Goal: Task Accomplishment & Management: Use online tool/utility

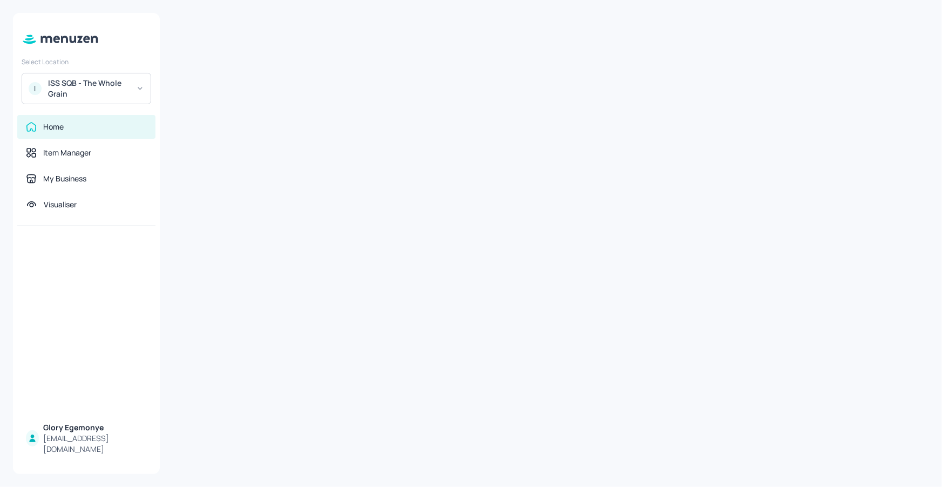
click at [97, 85] on div "ISS SQB - The Whole Grain" at bounding box center [88, 89] width 81 height 22
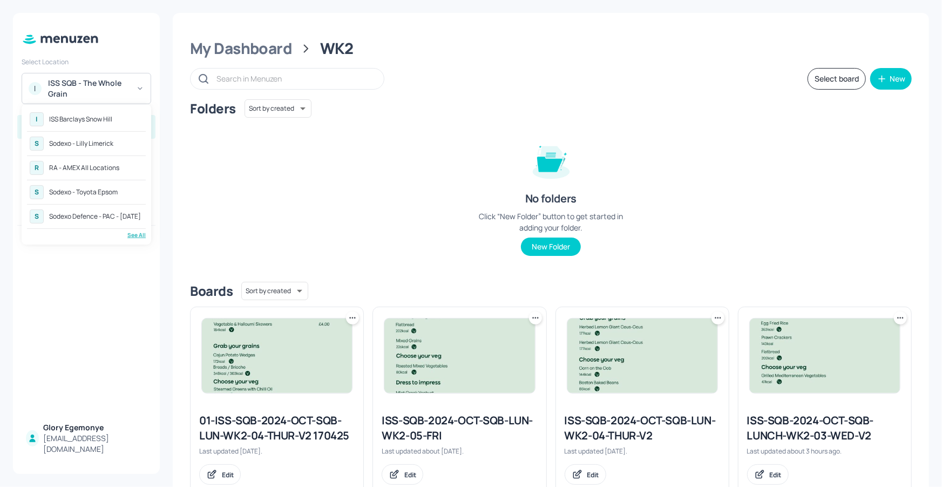
click at [109, 214] on div "Sodexo Defence - PAC - [DATE]" at bounding box center [95, 216] width 92 height 6
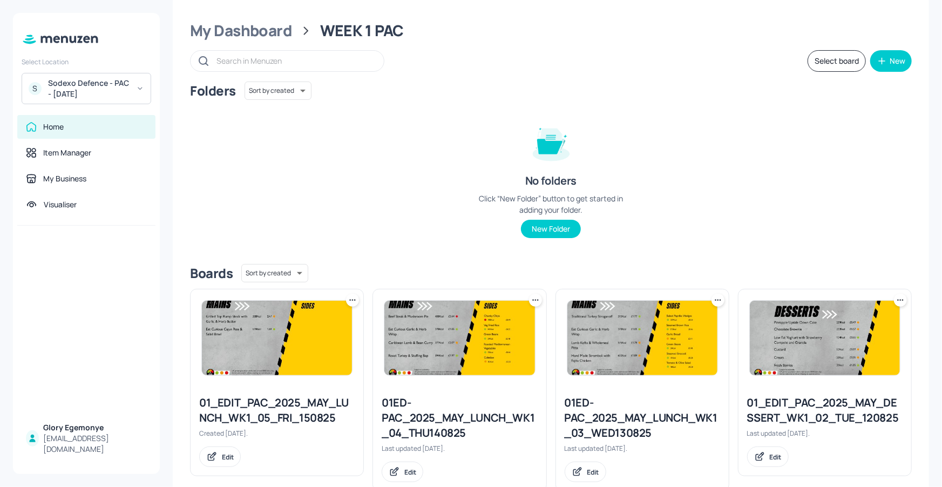
scroll to position [18, 0]
click at [278, 29] on div "My Dashboard" at bounding box center [241, 30] width 102 height 19
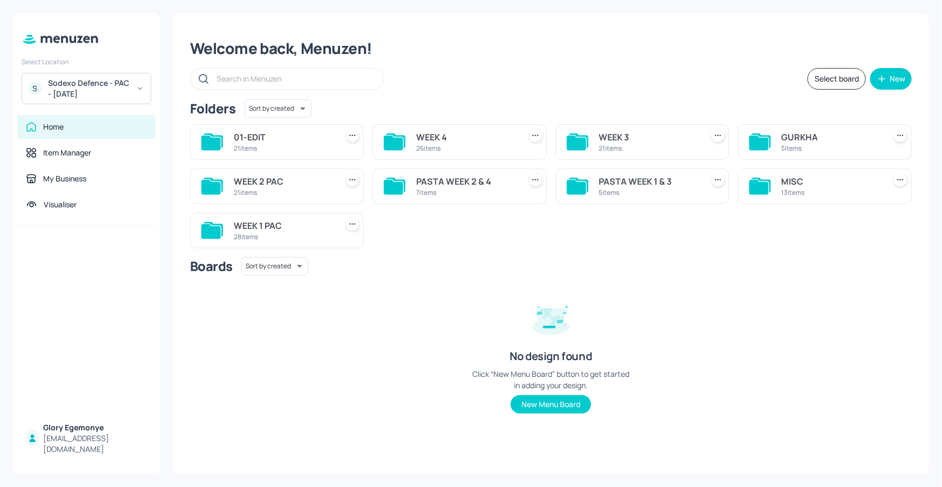
click at [221, 192] on icon at bounding box center [212, 186] width 22 height 17
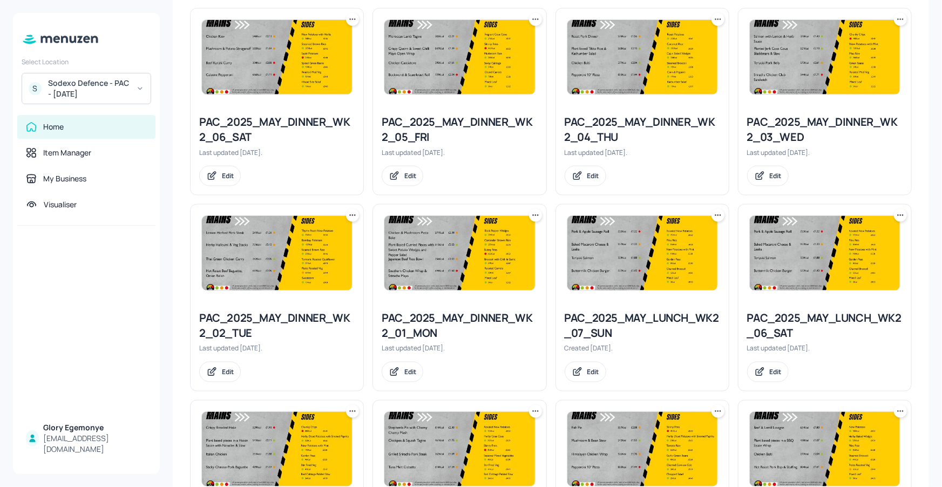
scroll to position [845, 0]
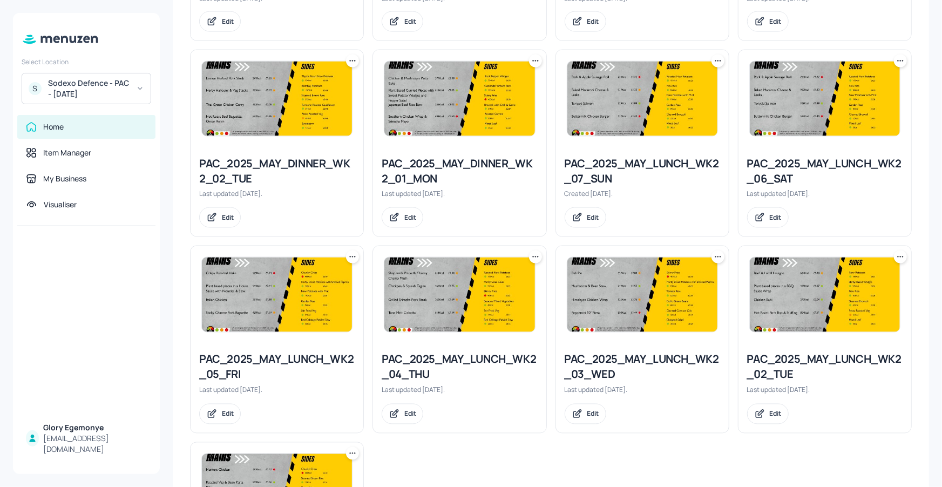
click at [533, 65] on icon at bounding box center [535, 61] width 11 height 11
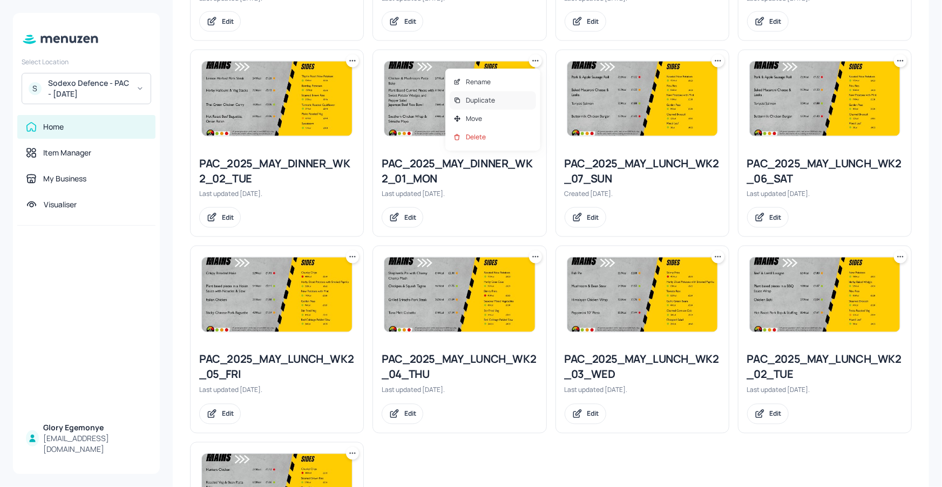
click at [483, 104] on p "Duplicate" at bounding box center [480, 101] width 29 height 10
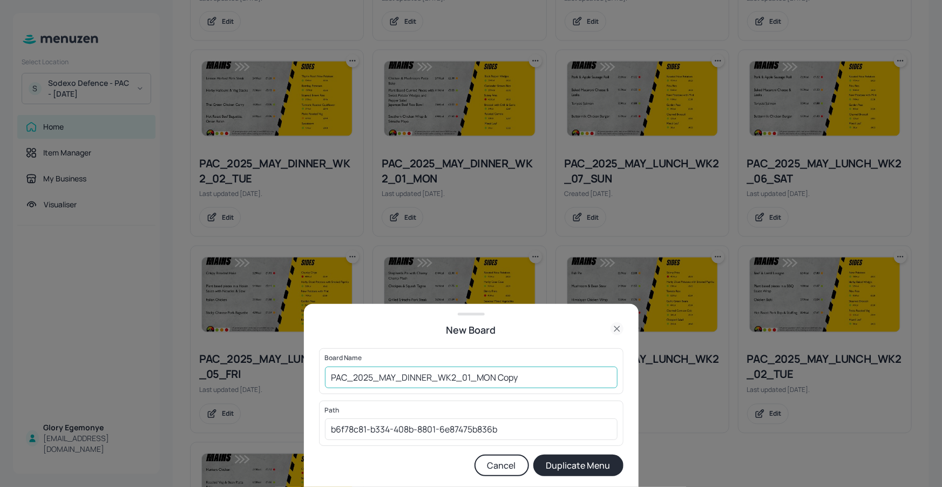
click at [523, 373] on input "PAC_2025_MAY_DINNER_WK2_01_MON Copy" at bounding box center [471, 377] width 292 height 22
click at [332, 379] on input "PAC_2025_MAY_DINNER_WK2_01_MON180825" at bounding box center [471, 377] width 292 height 22
type input "01ED-PAC_2025_MAY_DINNER_WK2_01_MON180825"
click at [570, 472] on button "Duplicate Menu" at bounding box center [578, 465] width 90 height 22
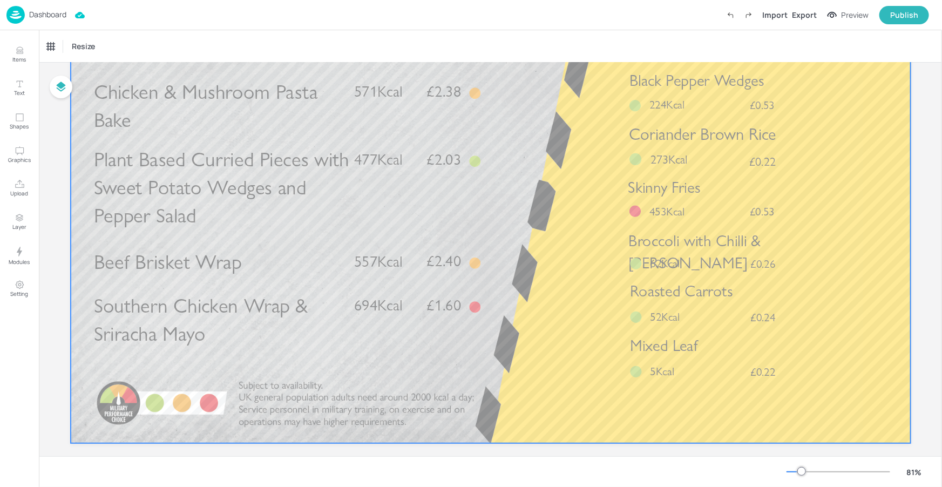
scroll to position [115, 0]
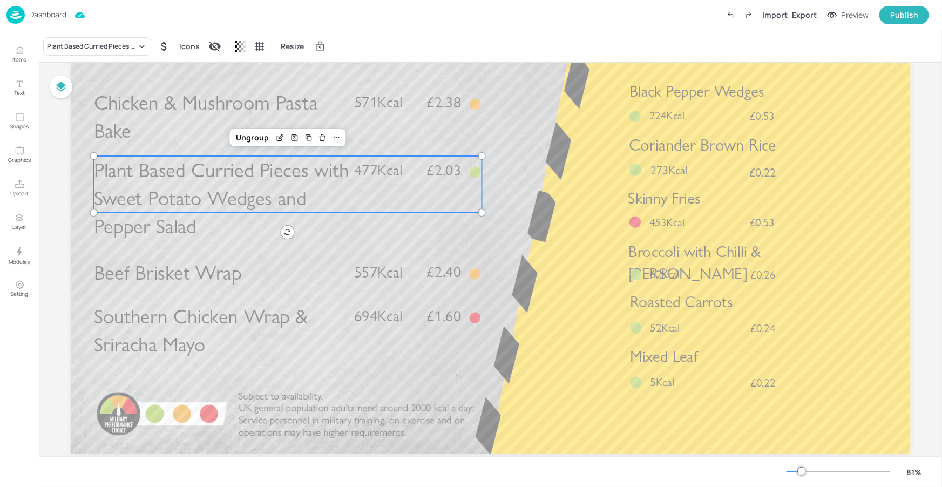
click at [258, 174] on span "Plant Based Curried Pieces with Sweet Potato Wedges and Pepper Salad" at bounding box center [220, 198] width 255 height 81
click at [127, 44] on div "Plant Based Curried Pieces with Sweet Potato Wedges and Pepper Salad" at bounding box center [92, 47] width 90 height 10
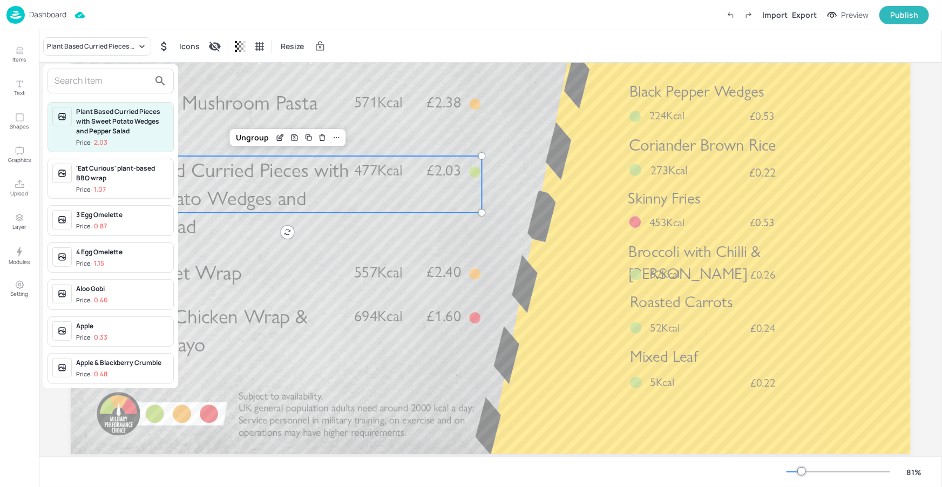
click at [111, 79] on input "text" at bounding box center [101, 80] width 95 height 17
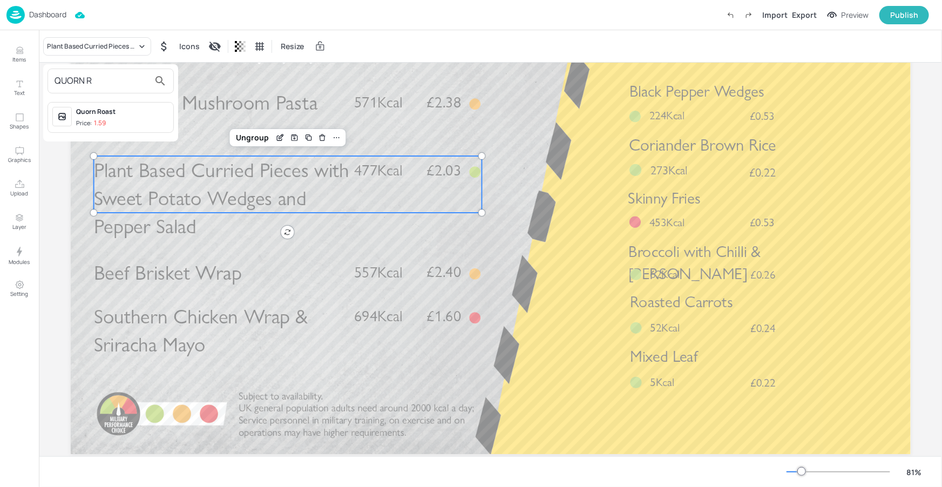
type input "QUORN R"
drag, startPoint x: 131, startPoint y: 112, endPoint x: 136, endPoint y: 110, distance: 5.8
click at [131, 112] on div "Quorn Roast" at bounding box center [122, 112] width 93 height 10
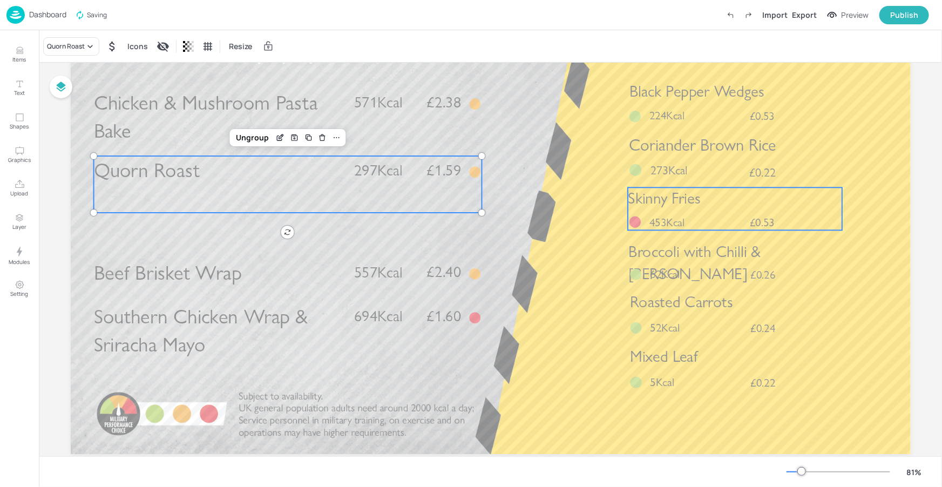
click at [699, 221] on div "Skinny Fries £0.53 453Kcal" at bounding box center [735, 208] width 214 height 43
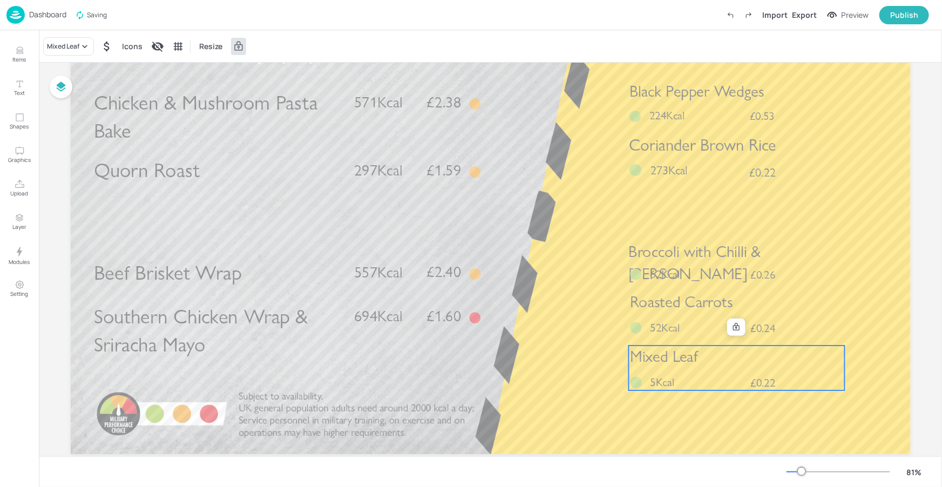
click at [674, 359] on span "Mixed Leaf" at bounding box center [663, 356] width 67 height 19
click at [734, 325] on icon at bounding box center [736, 327] width 6 height 8
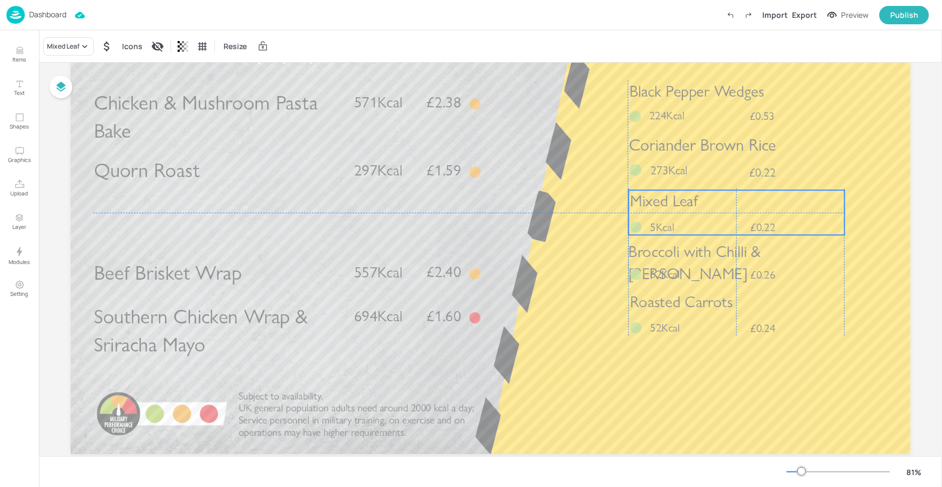
drag, startPoint x: 707, startPoint y: 364, endPoint x: 708, endPoint y: 207, distance: 157.0
click at [708, 207] on p "Mixed Leaf" at bounding box center [737, 201] width 214 height 22
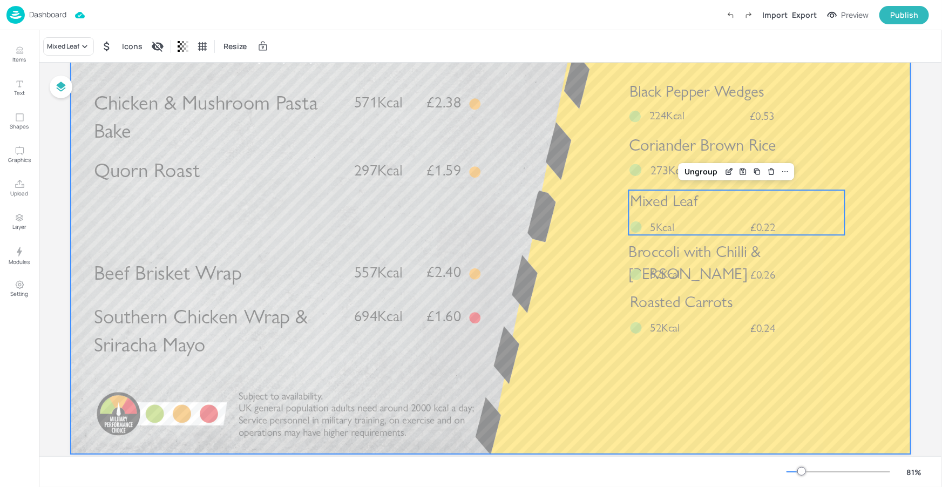
click at [725, 394] on div at bounding box center [491, 218] width 840 height 472
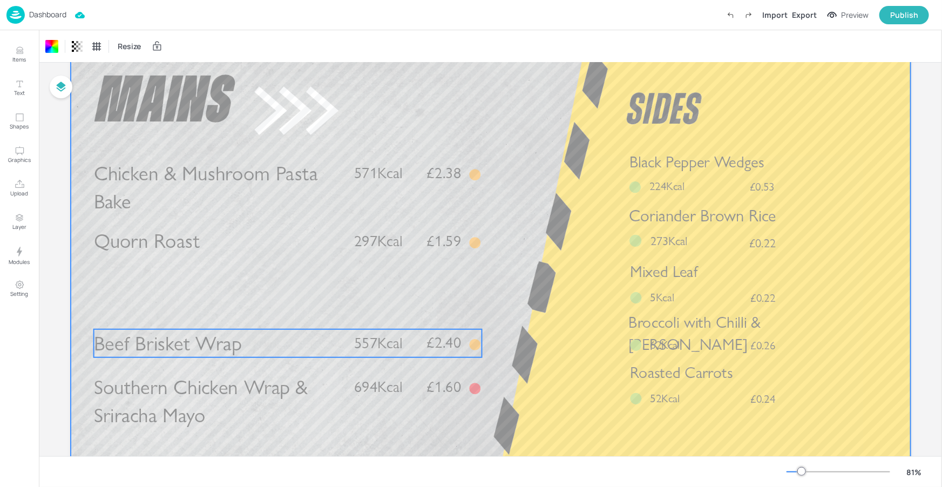
scroll to position [92, 0]
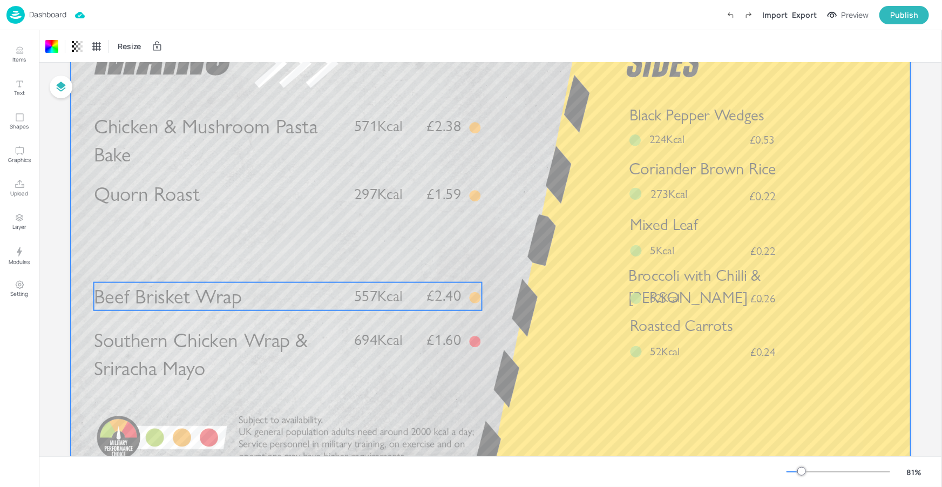
click at [249, 283] on p "Beef Brisket Wrap" at bounding box center [217, 296] width 249 height 28
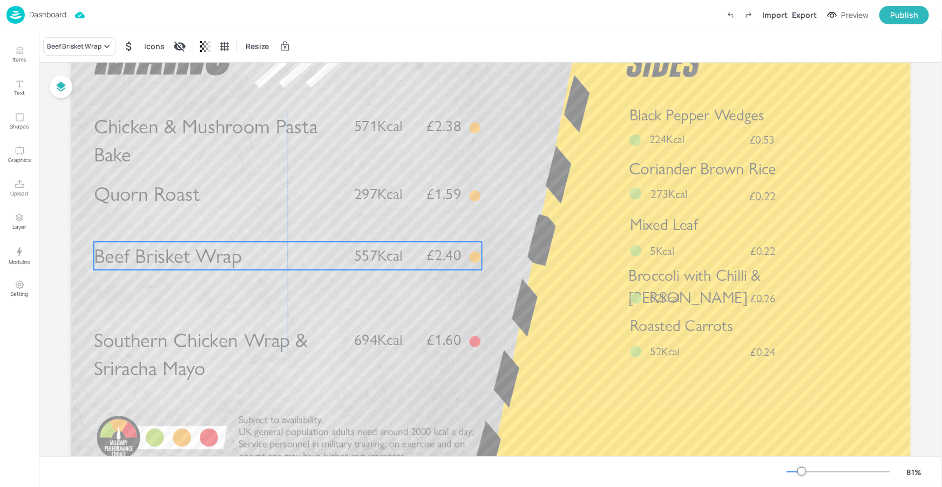
drag, startPoint x: 242, startPoint y: 285, endPoint x: 240, endPoint y: 244, distance: 40.5
click at [240, 244] on p "Beef Brisket Wrap" at bounding box center [217, 256] width 249 height 28
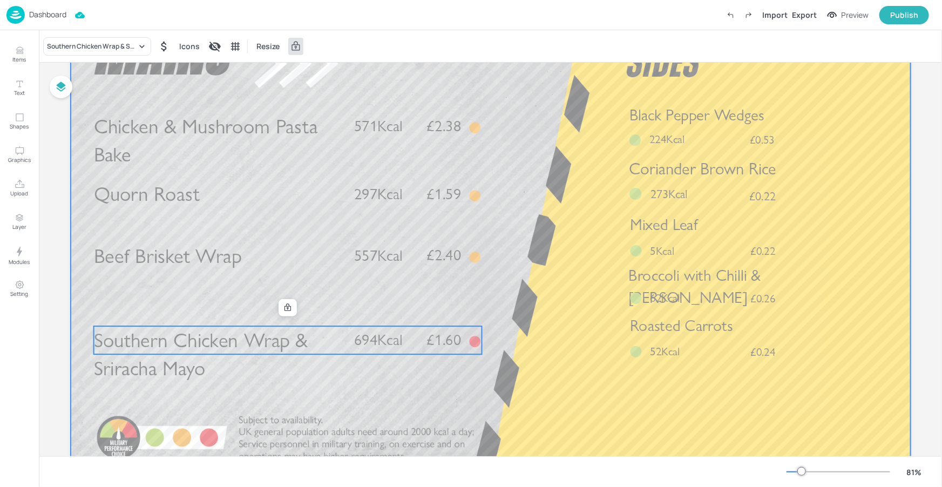
drag, startPoint x: 251, startPoint y: 345, endPoint x: 247, endPoint y: 321, distance: 24.7
click at [247, 5] on div "Chicken & Mushroom Pasta Bake £2.38 571Kcal Beef Brisket Wrap £2.40 557Kcal Sou…" at bounding box center [491, 5] width 840 height 0
click at [283, 310] on icon at bounding box center [287, 307] width 9 height 9
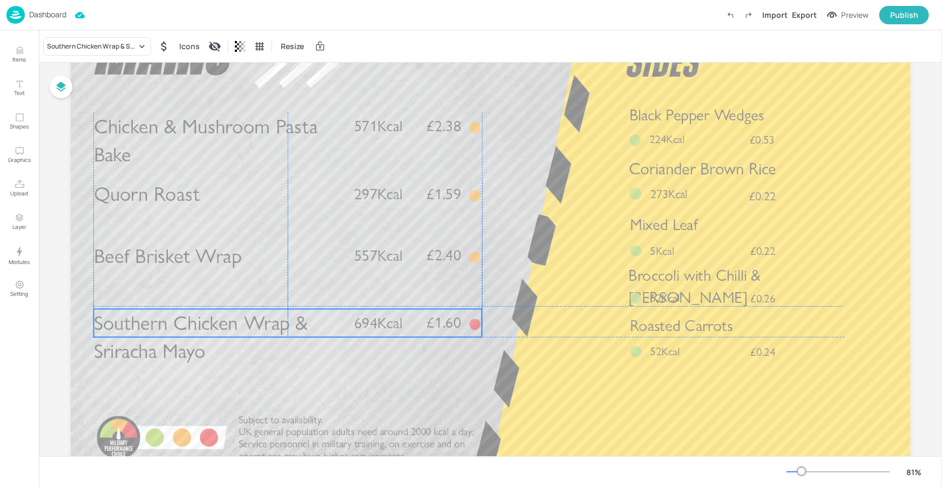
drag, startPoint x: 269, startPoint y: 332, endPoint x: 268, endPoint y: 323, distance: 8.7
click at [268, 323] on span "Southern Chicken Wrap & Sriracha Mayo" at bounding box center [200, 337] width 214 height 53
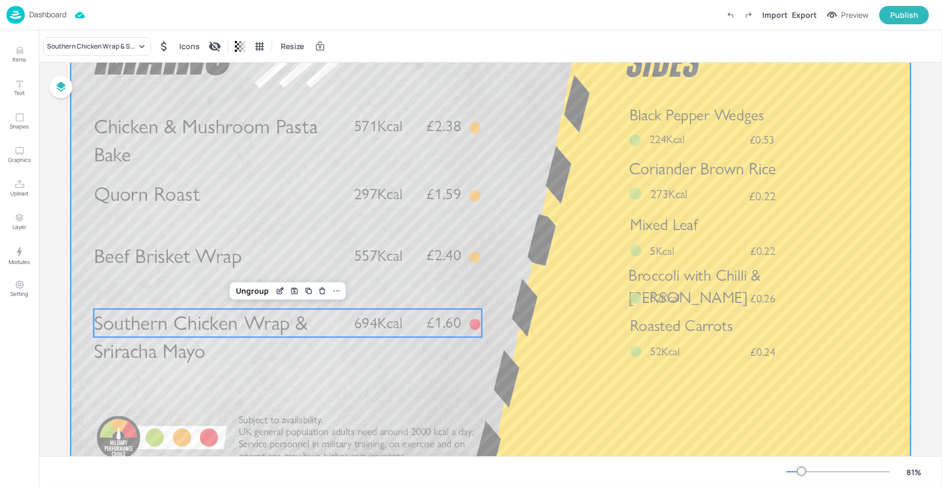
click at [272, 399] on div at bounding box center [491, 241] width 840 height 472
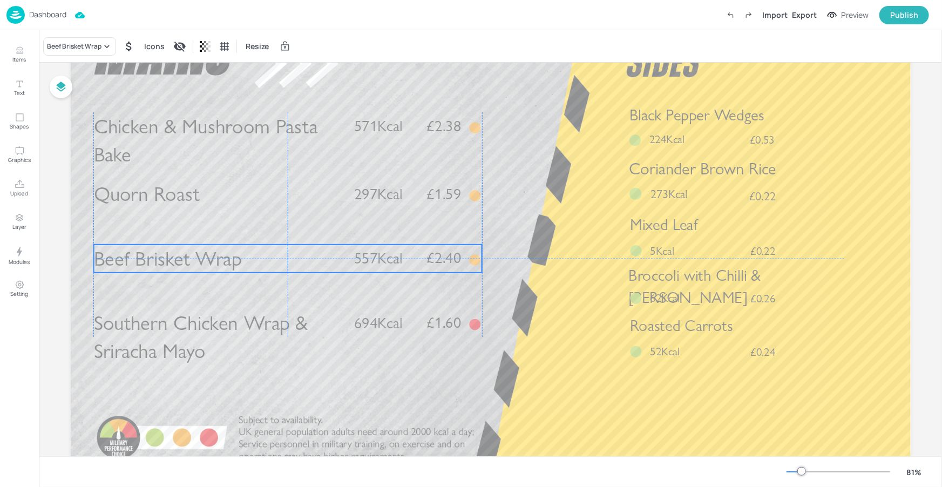
click at [403, 254] on p "557Kcal" at bounding box center [384, 259] width 62 height 22
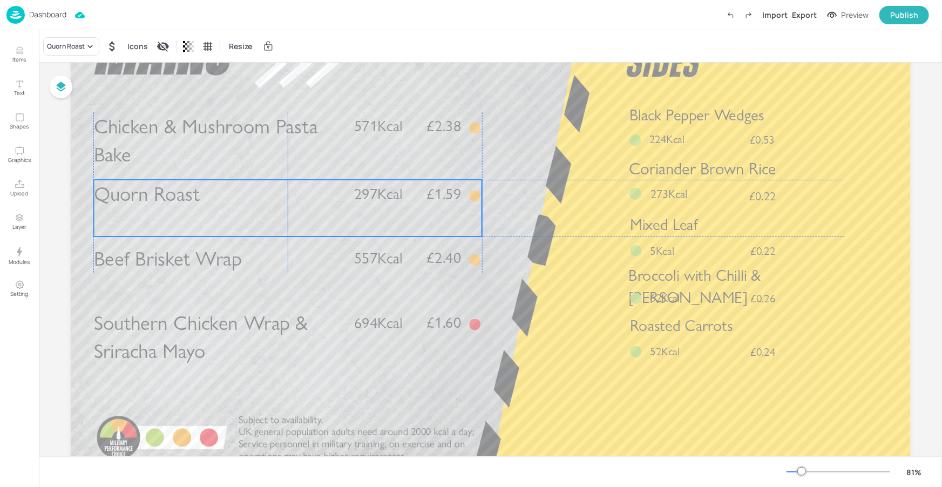
click at [317, 206] on p "Quorn Roast" at bounding box center [223, 194] width 260 height 28
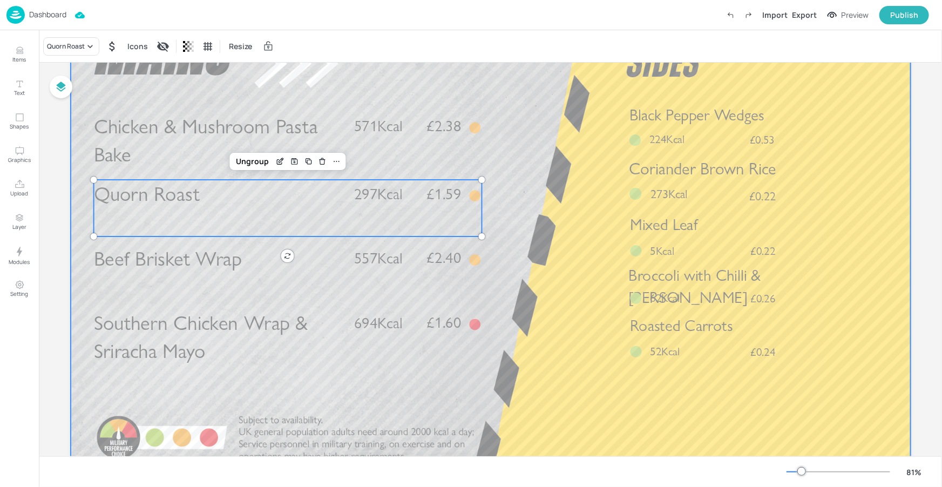
click at [354, 395] on div at bounding box center [491, 241] width 840 height 472
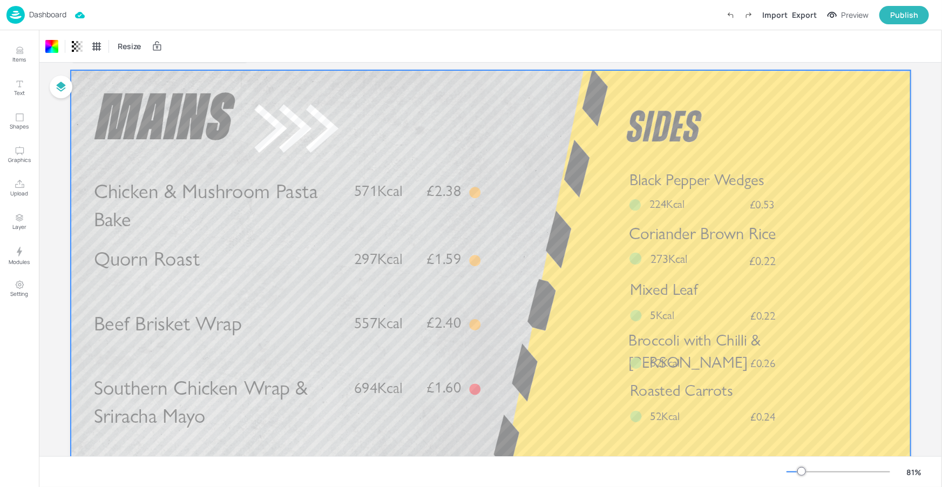
scroll to position [0, 0]
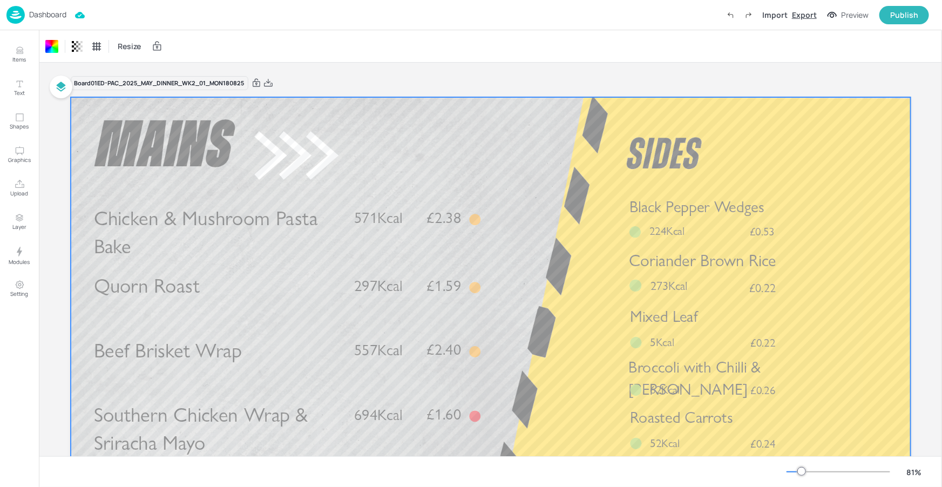
click at [809, 15] on div "Export" at bounding box center [804, 14] width 25 height 11
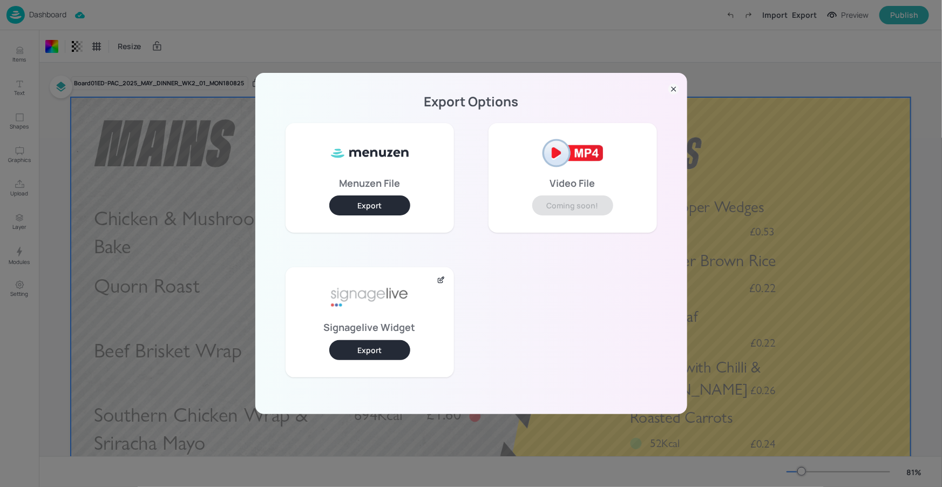
click at [387, 356] on button "Export" at bounding box center [369, 350] width 81 height 20
